Goal: Transaction & Acquisition: Purchase product/service

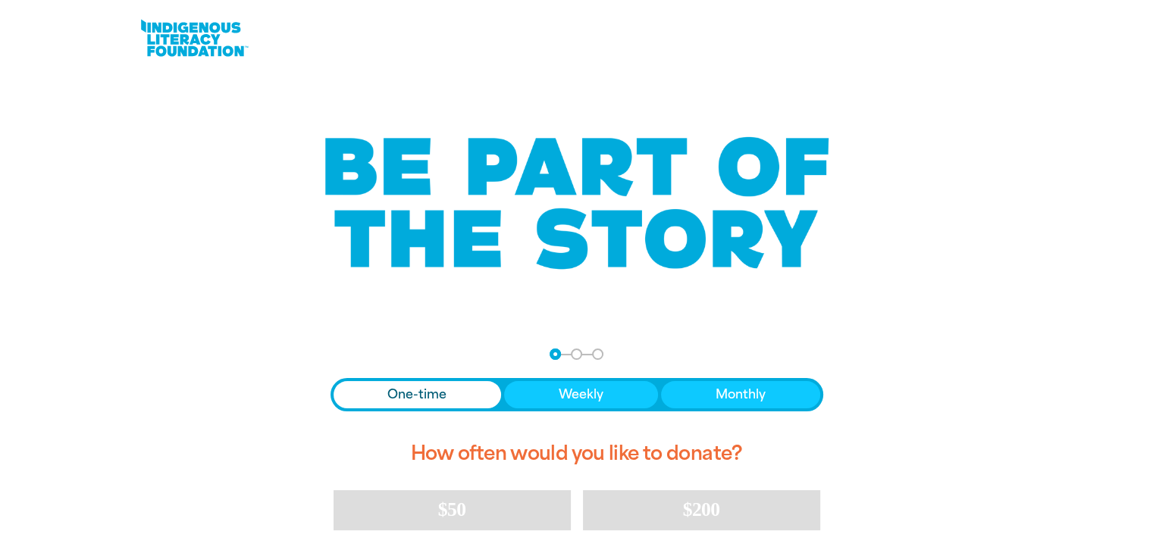
click at [371, 392] on span "Donation frequency" at bounding box center [418, 394] width 168 height 27
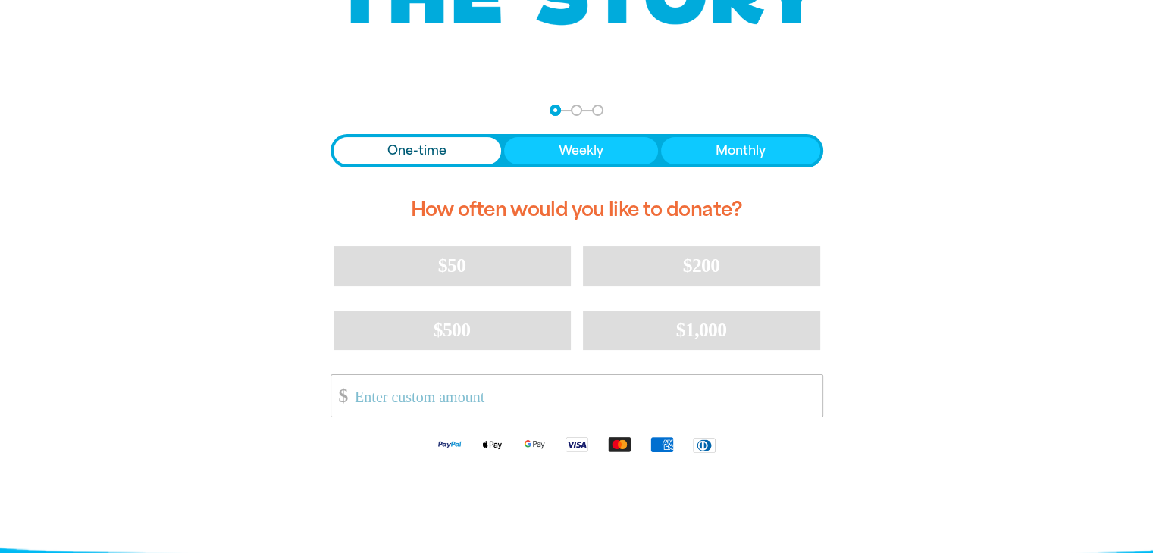
scroll to position [273, 0]
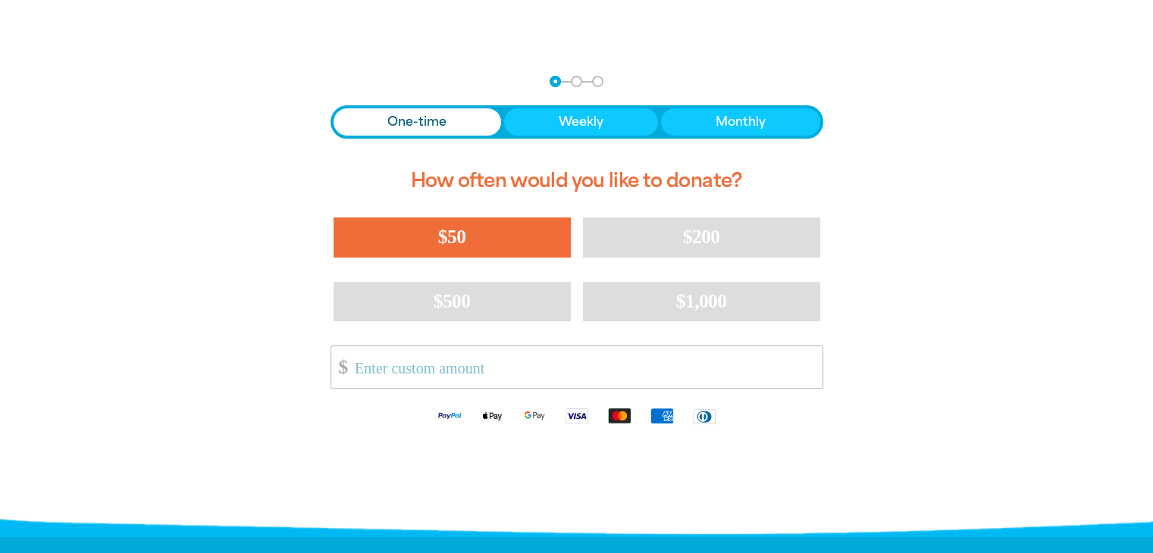
click at [509, 237] on button "$50" at bounding box center [452, 237] width 237 height 39
select select "AU"
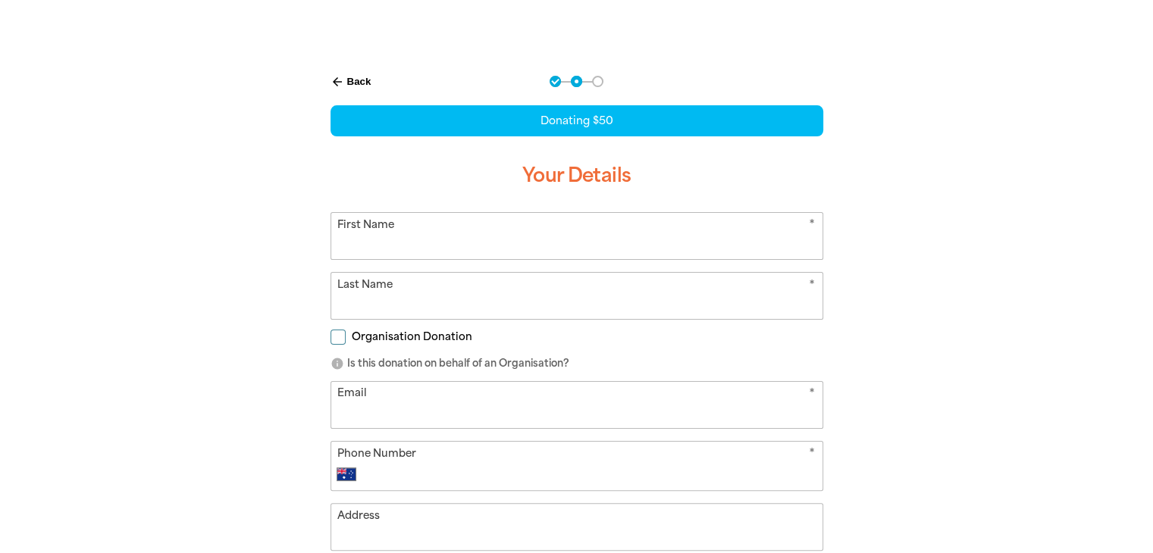
click at [509, 237] on input "First Name" at bounding box center [576, 236] width 491 height 46
type input "[PERSON_NAME]"
click at [382, 288] on input "Last Name" at bounding box center [576, 296] width 491 height 46
type input "[PERSON_NAME]"
click at [371, 407] on input "Email" at bounding box center [576, 405] width 491 height 46
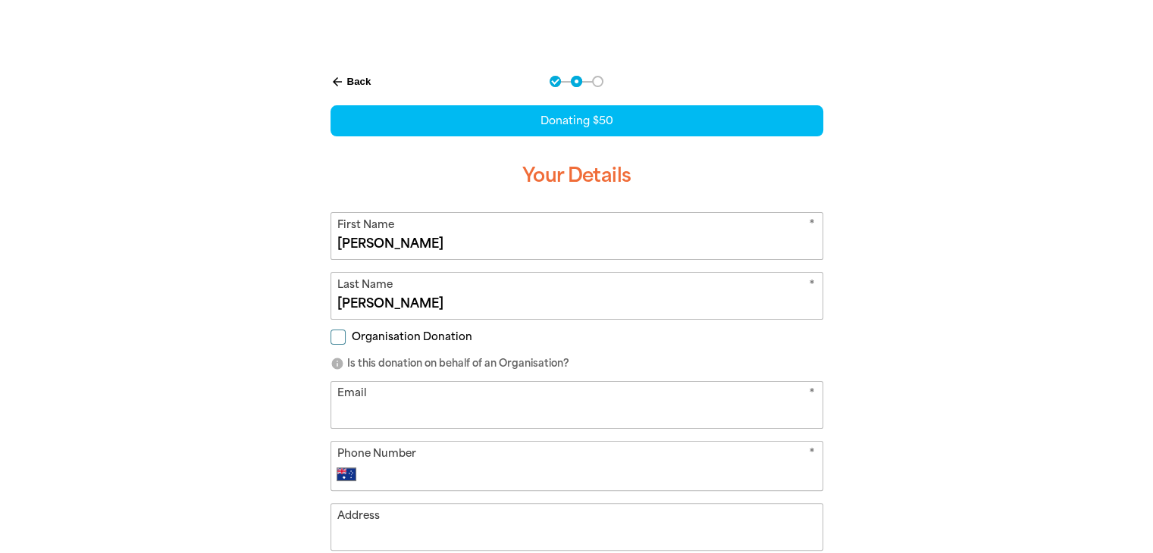
type input "[EMAIL_ADDRESS][DOMAIN_NAME]"
click at [391, 483] on div "* Phone Number International [GEOGRAPHIC_DATA] [GEOGRAPHIC_DATA] [GEOGRAPHIC_DA…" at bounding box center [576, 466] width 493 height 50
click at [387, 474] on input "Phone Number" at bounding box center [592, 474] width 448 height 18
type input "0410 714 809"
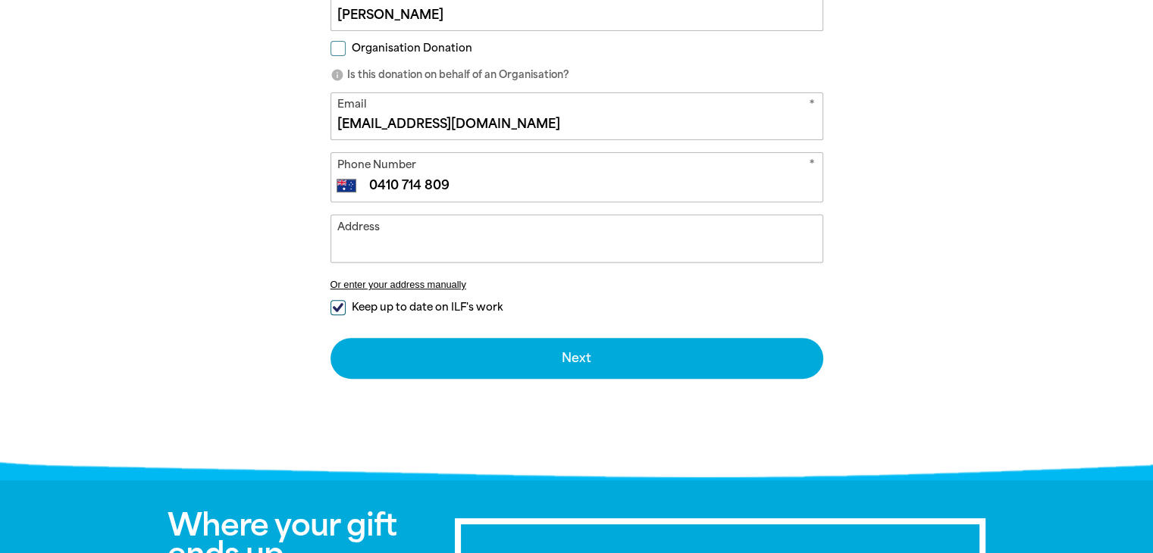
scroll to position [578, 0]
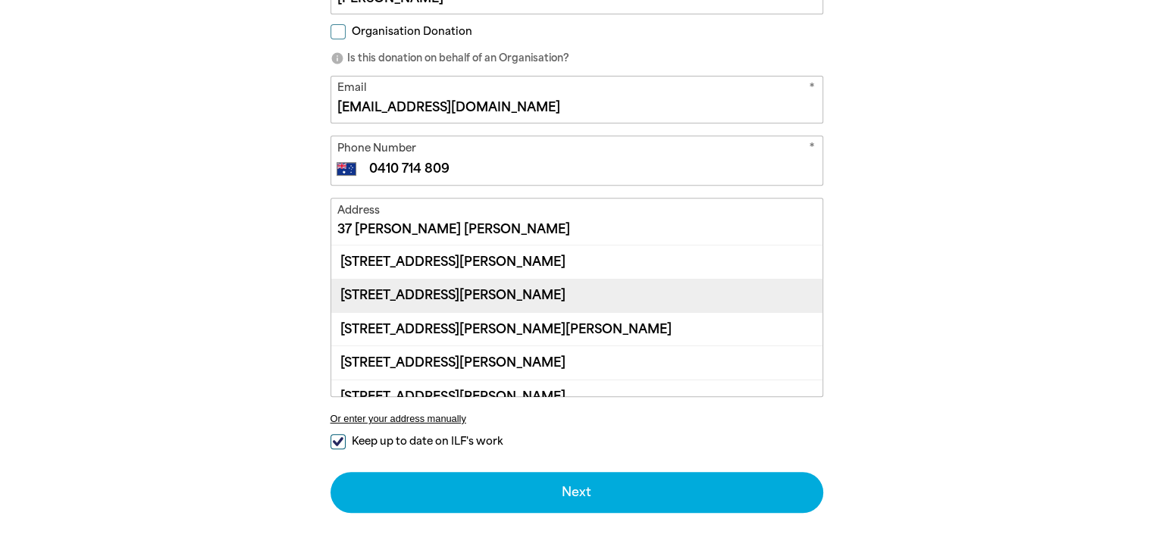
click at [459, 292] on div "[STREET_ADDRESS][PERSON_NAME]" at bounding box center [576, 295] width 491 height 33
type input "[STREET_ADDRESS][PERSON_NAME]"
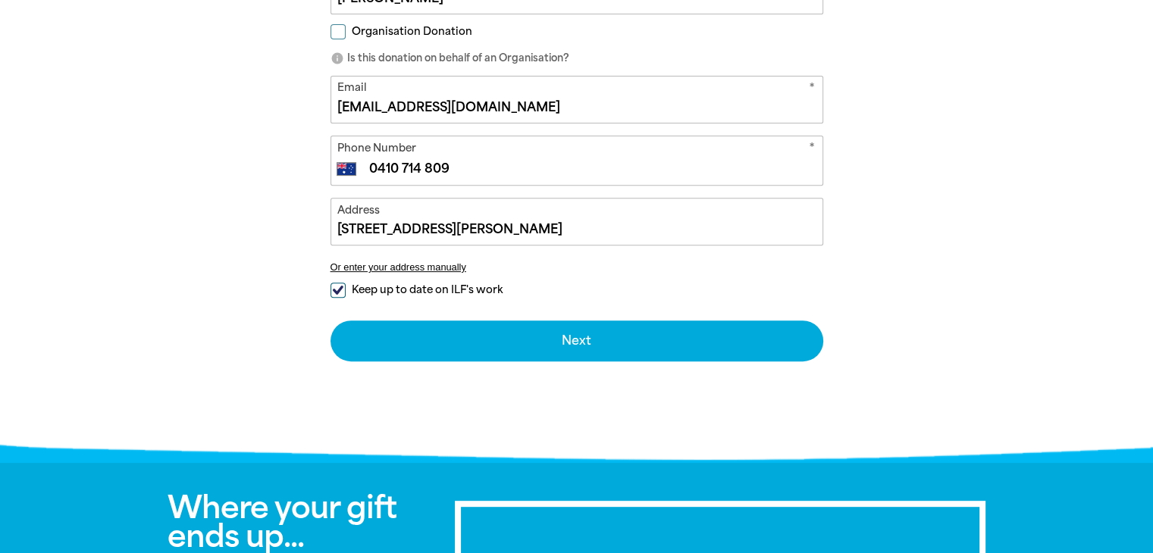
click at [337, 290] on input "Keep up to date on ILF's work" at bounding box center [337, 290] width 15 height 15
checkbox input "false"
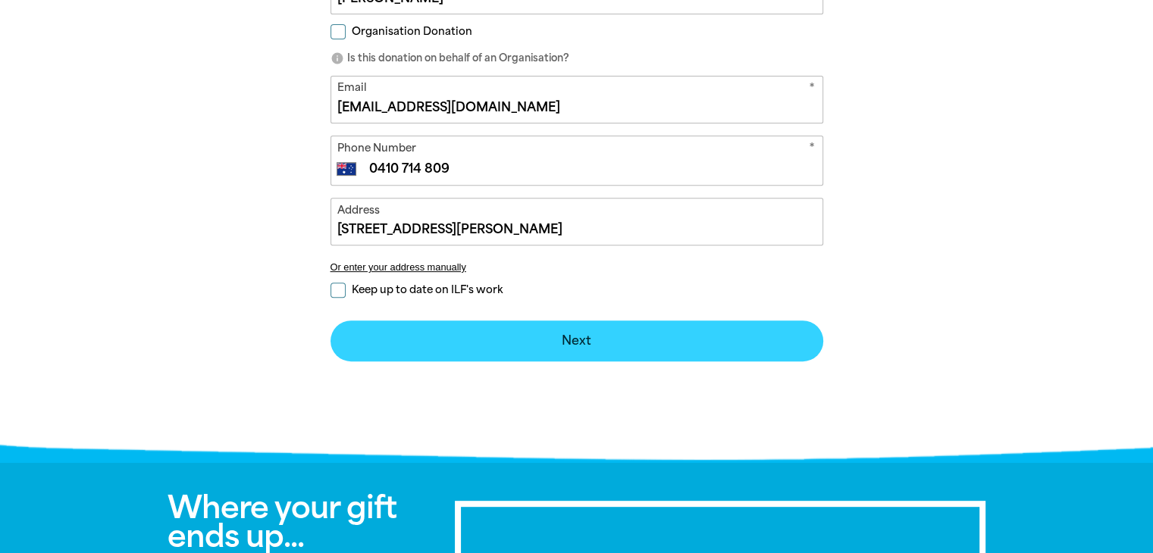
click at [437, 335] on button "Next chevron_right" at bounding box center [576, 341] width 493 height 41
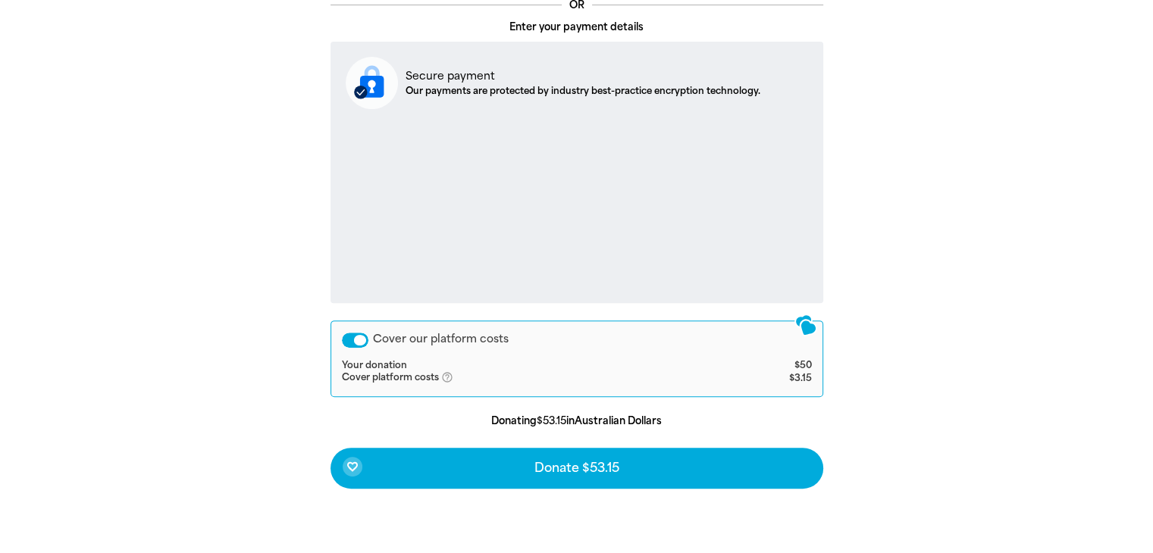
scroll to position [556, 0]
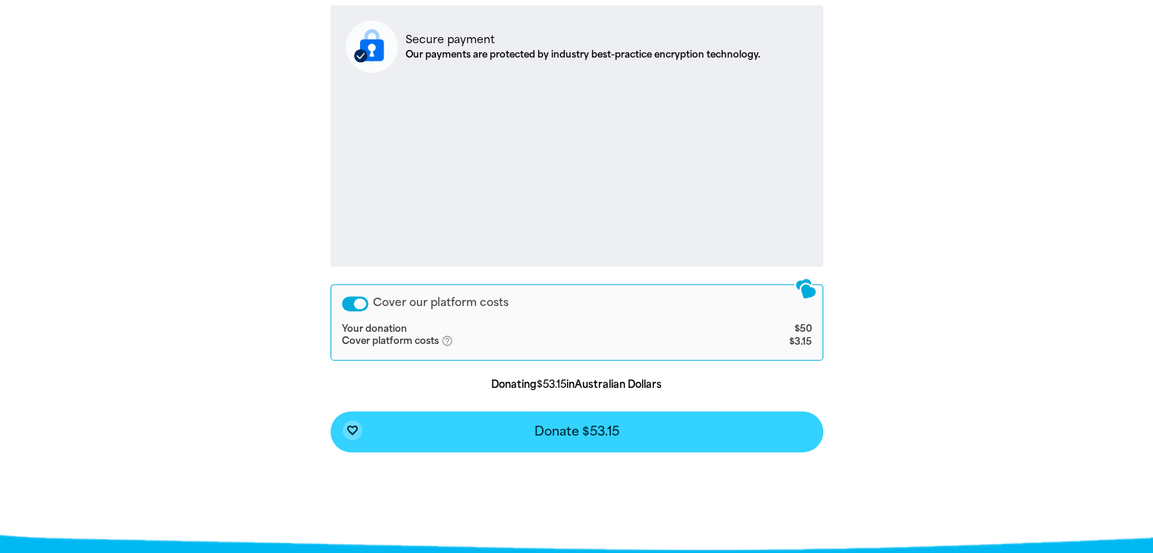
click at [562, 428] on span "Donate $53.15" at bounding box center [576, 432] width 85 height 12
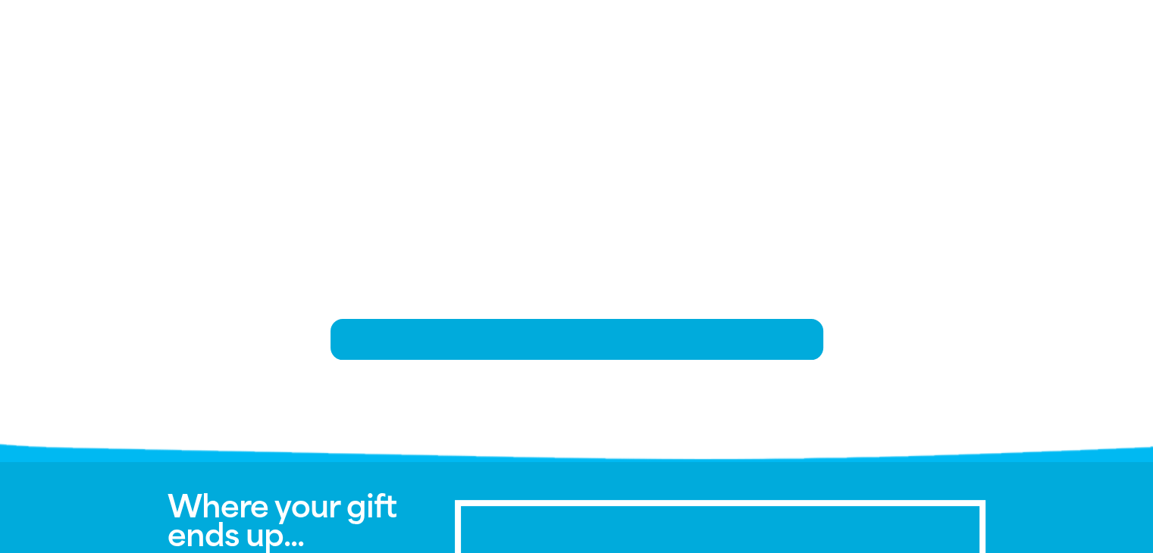
scroll to position [313, 0]
